Goal: Task Accomplishment & Management: Manage account settings

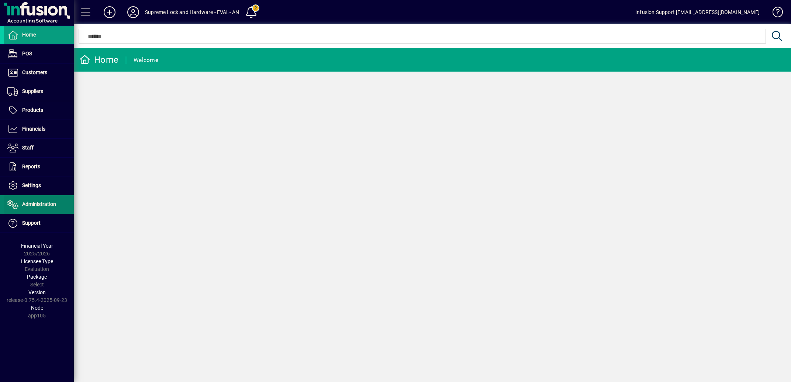
click at [34, 205] on span "Administration" at bounding box center [39, 204] width 34 height 6
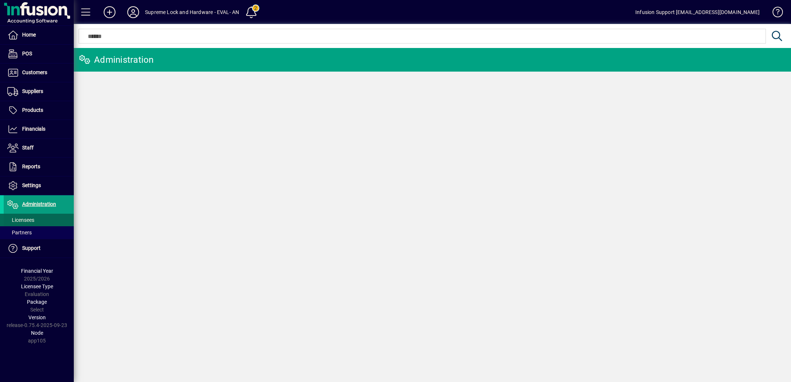
click at [22, 220] on span "Licensees" at bounding box center [20, 220] width 27 height 6
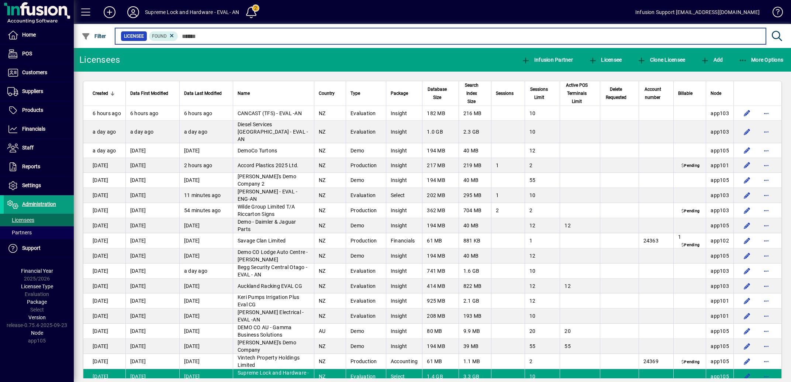
click at [205, 35] on input "text" at bounding box center [469, 36] width 582 height 10
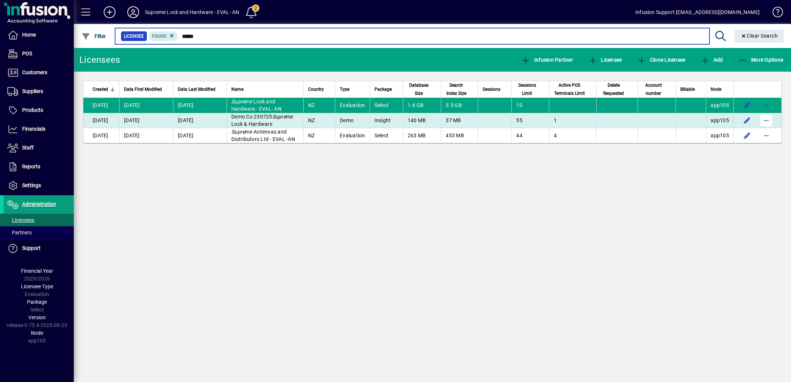
type input "*****"
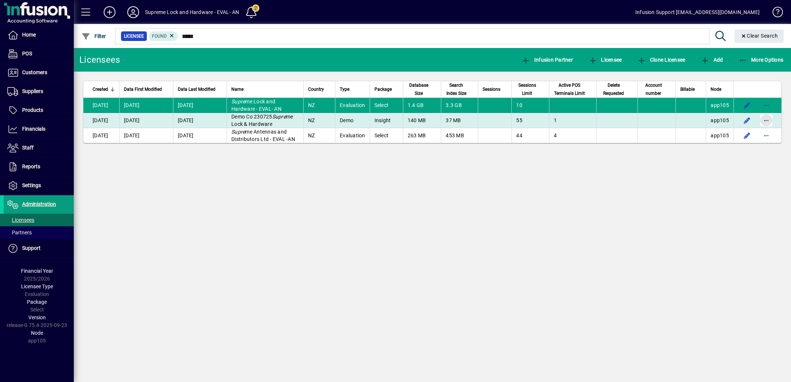
click at [765, 126] on span "button" at bounding box center [766, 120] width 18 height 18
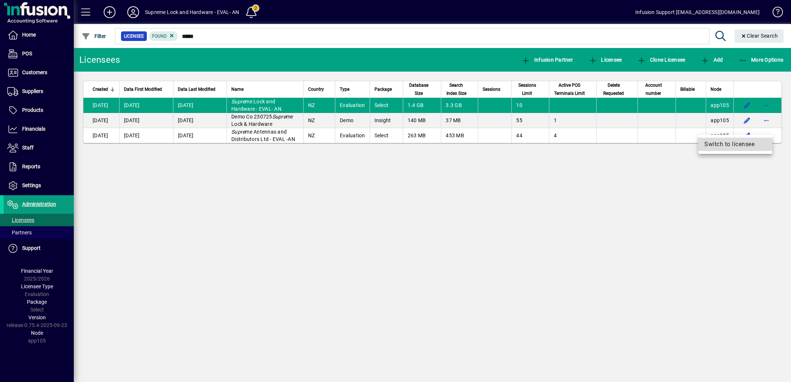
click at [728, 144] on span "Switch to licensee" at bounding box center [735, 144] width 62 height 9
